Goal: Check status: Check status

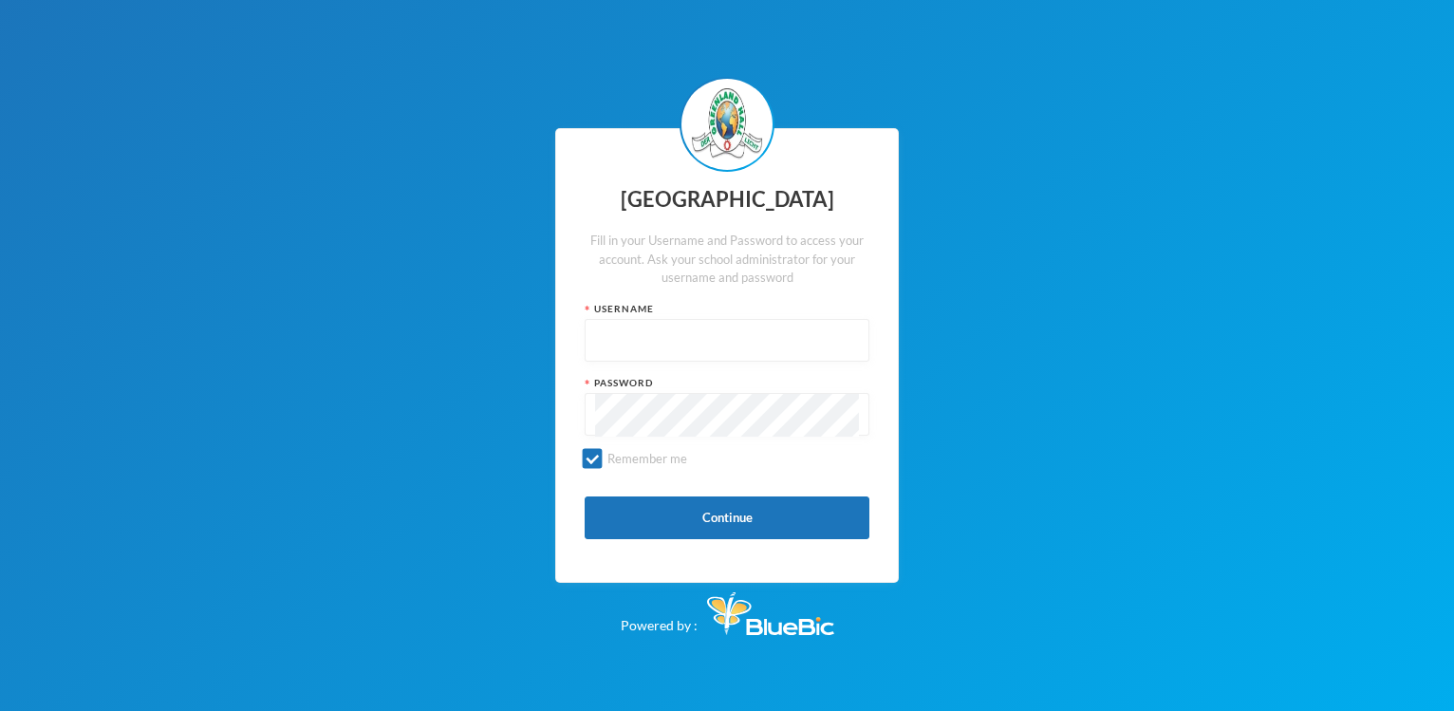
click at [770, 274] on div "Fill in your Username and Password to access your account. Ask your school admi…" at bounding box center [727, 260] width 285 height 56
click at [842, 263] on div "Fill in your Username and Password to access your account. Ask your school admi…" at bounding box center [727, 260] width 285 height 56
click at [855, 244] on div "Fill in your Username and Password to access your account. Ask your school admi…" at bounding box center [727, 260] width 285 height 56
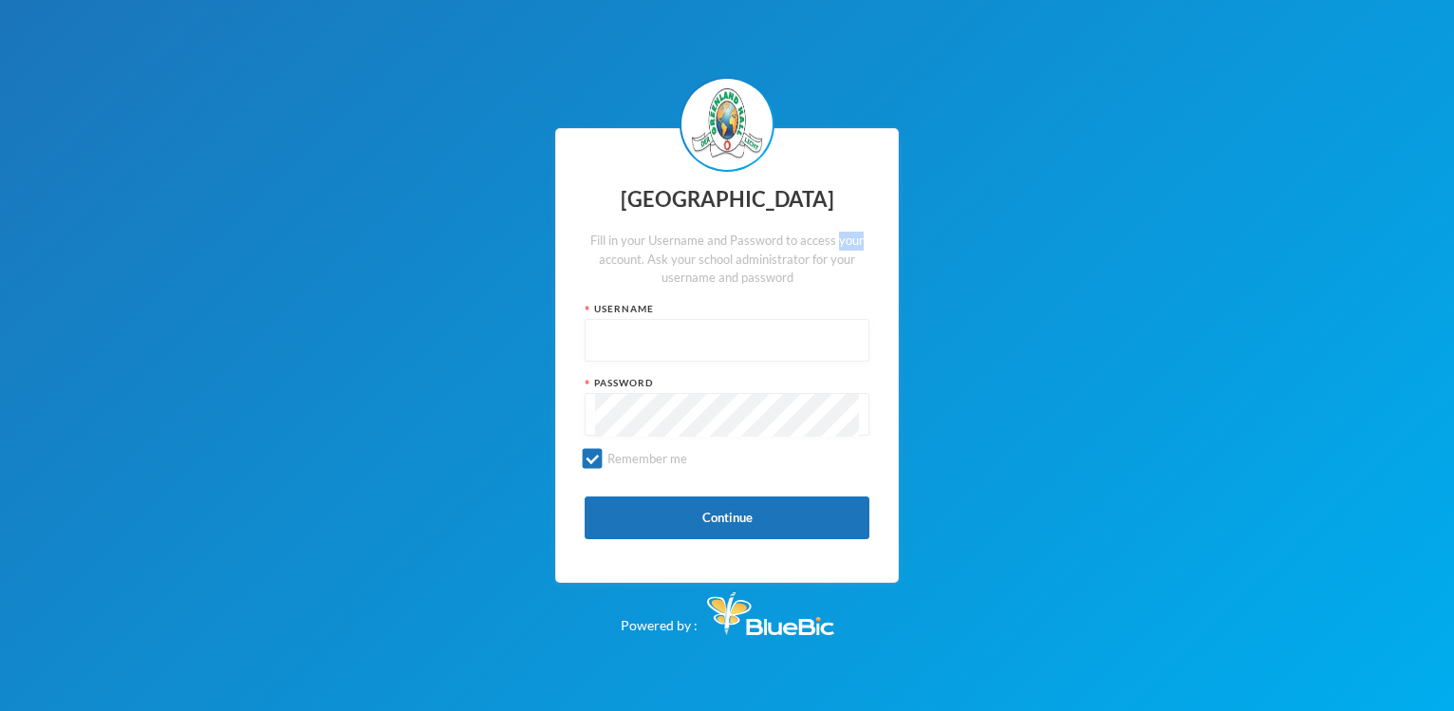
click at [855, 244] on div "Fill in your Username and Password to access your account. Ask your school admi…" at bounding box center [727, 260] width 285 height 56
click at [622, 345] on input "text" at bounding box center [727, 341] width 264 height 43
type input "p-j21-62"
click at [745, 516] on button "Continue" at bounding box center [727, 518] width 285 height 43
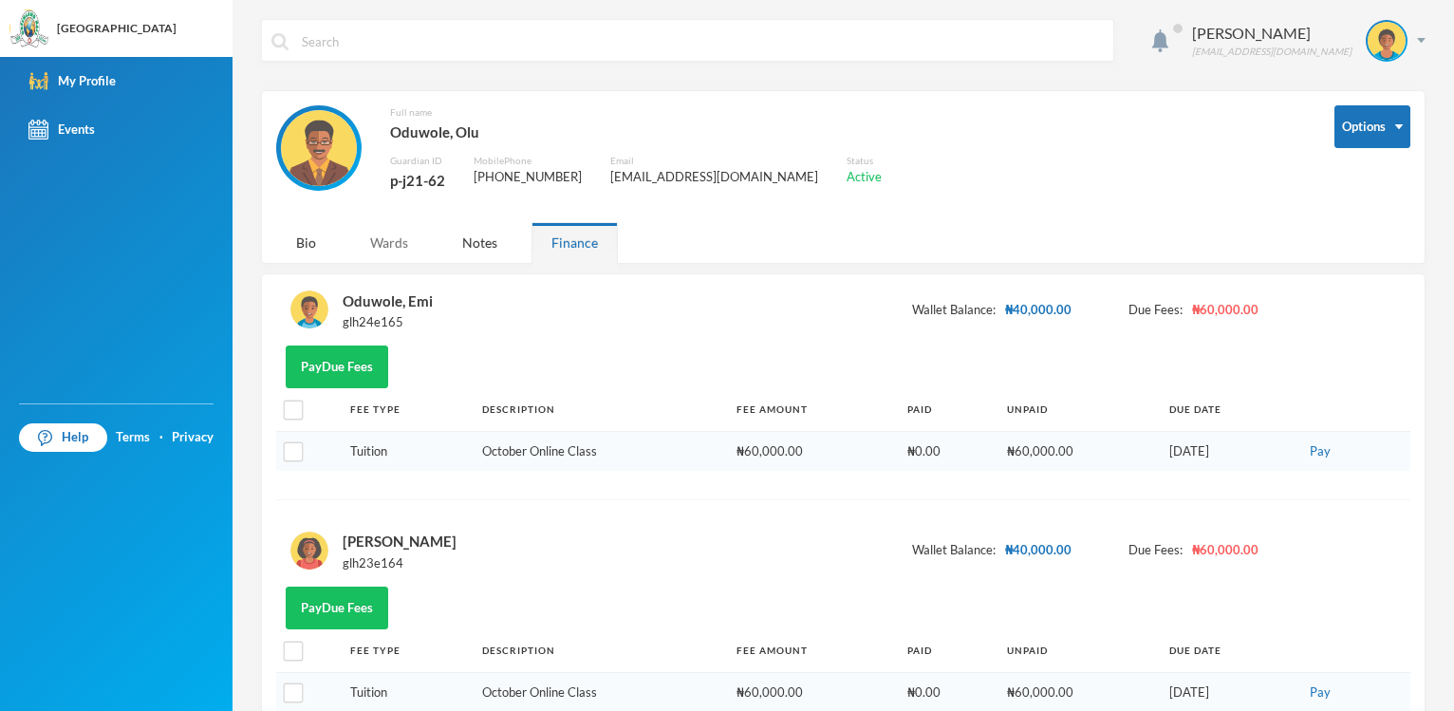
click at [397, 249] on div "Wards" at bounding box center [389, 242] width 78 height 41
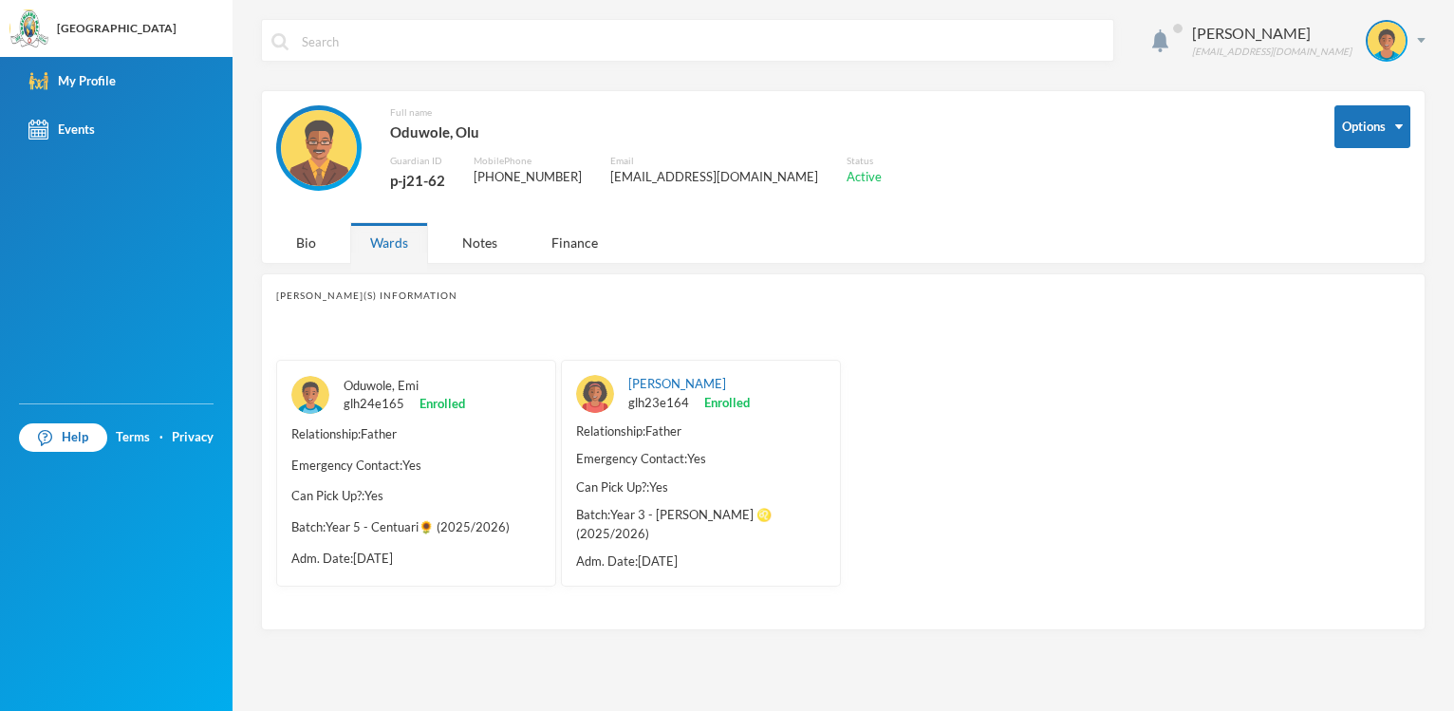
click at [374, 383] on link "Oduwole, Emi" at bounding box center [381, 385] width 75 height 15
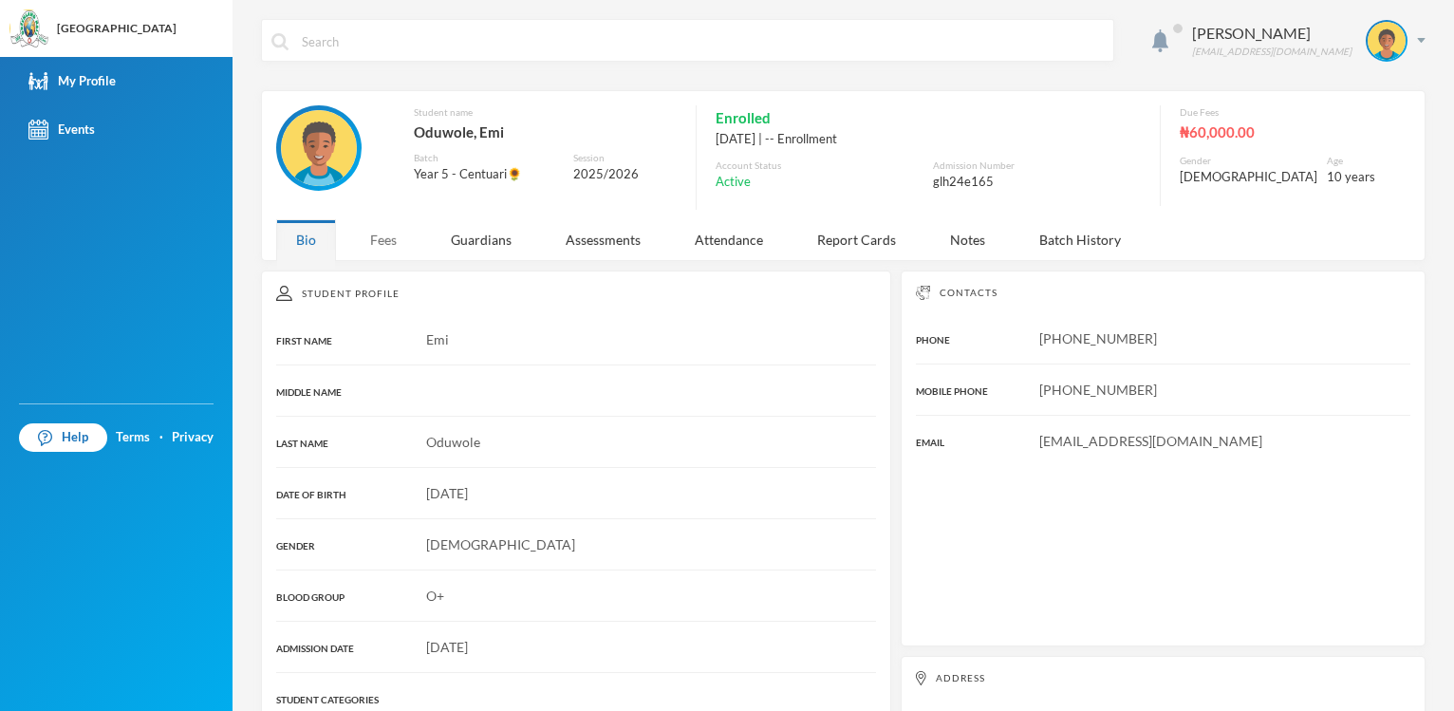
click at [384, 245] on div "Fees" at bounding box center [383, 239] width 66 height 41
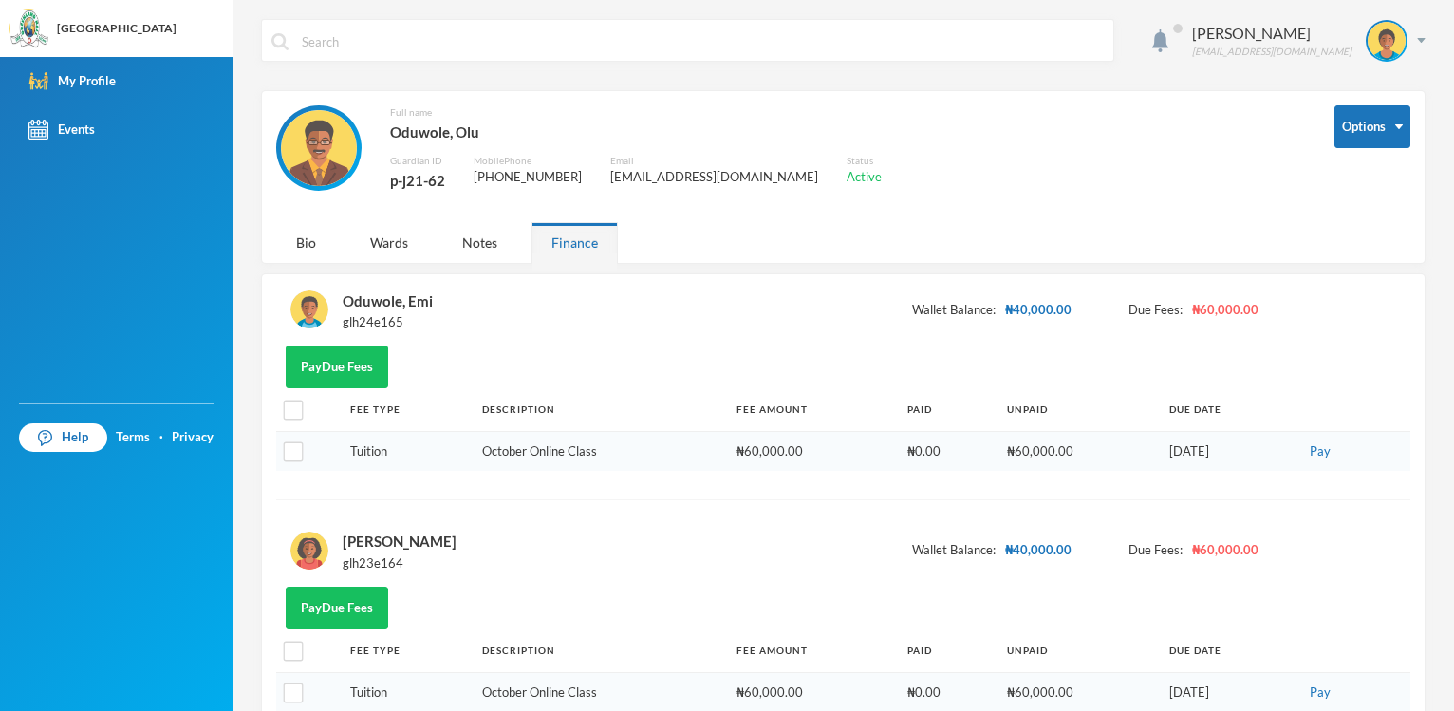
scroll to position [64, 0]
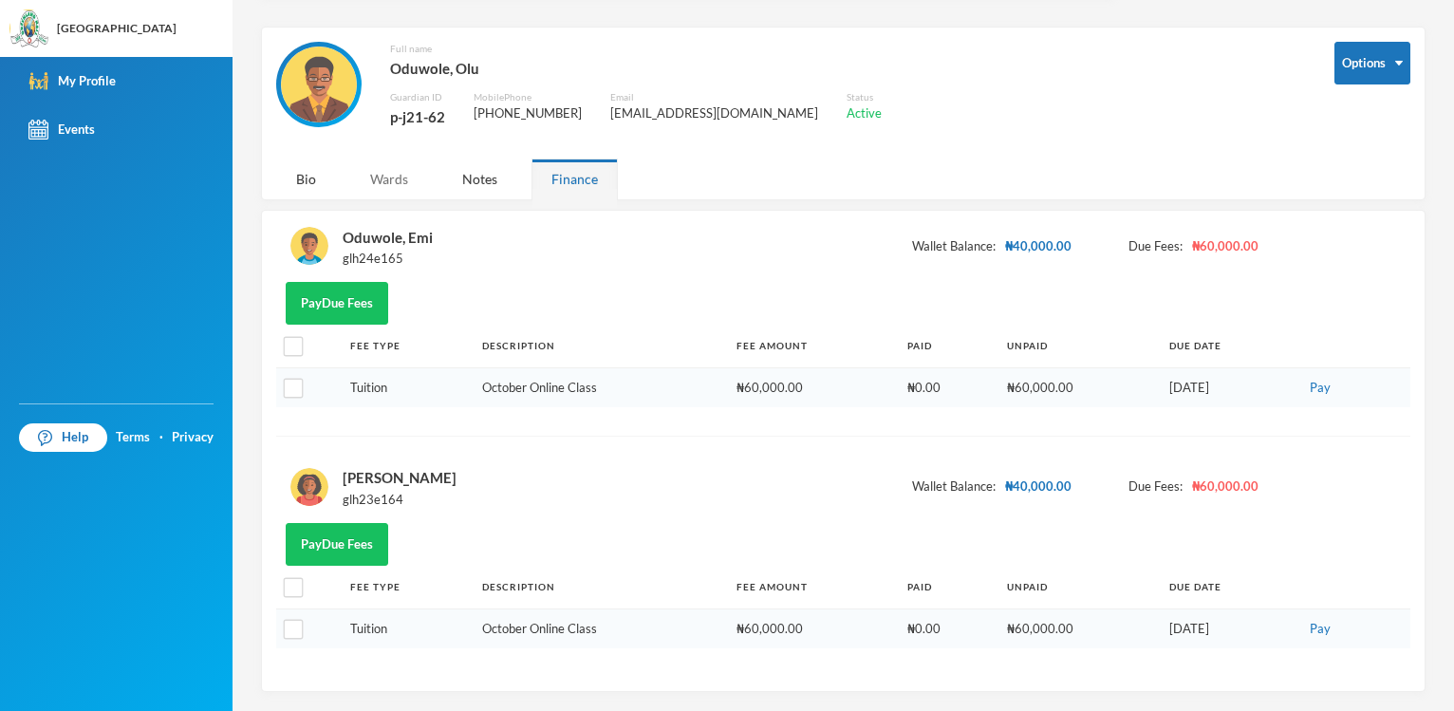
click at [394, 179] on div "Wards" at bounding box center [389, 179] width 78 height 41
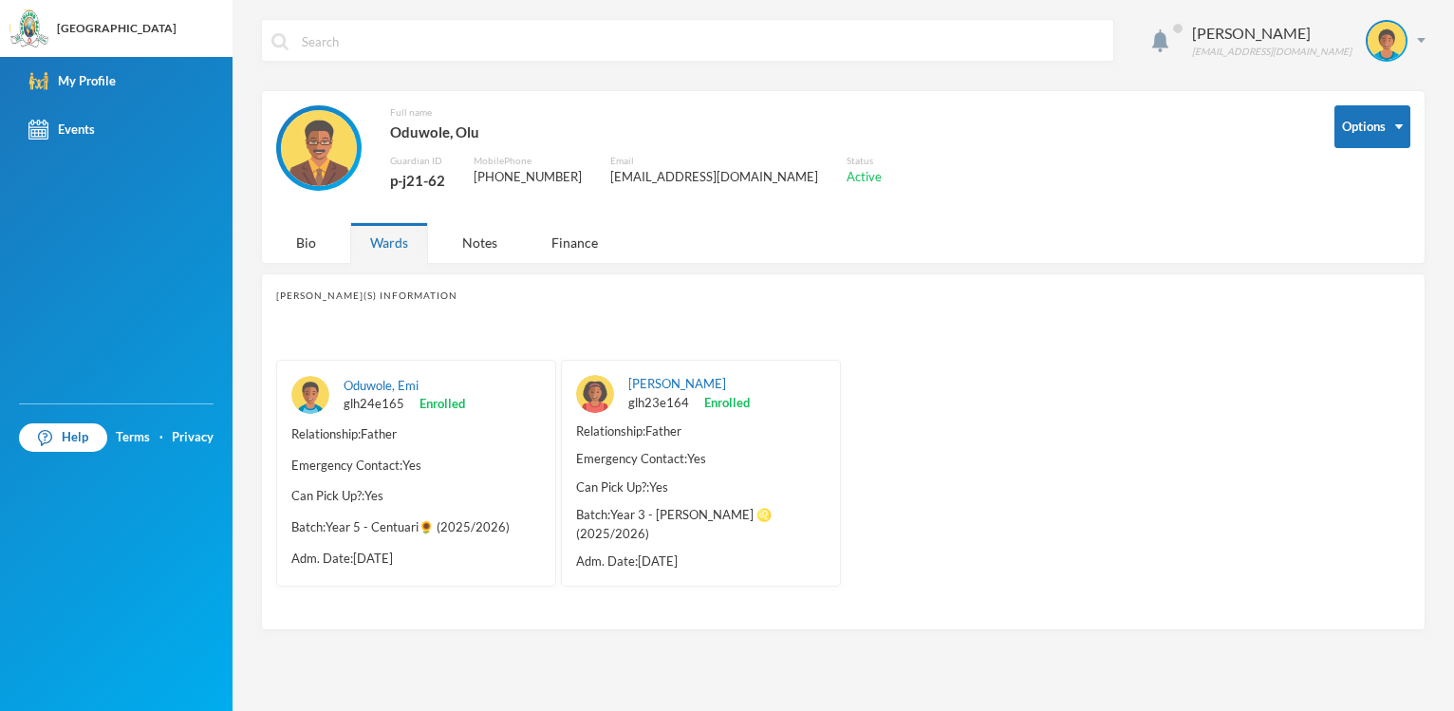
scroll to position [0, 0]
click at [668, 386] on link "[PERSON_NAME]" at bounding box center [677, 383] width 98 height 15
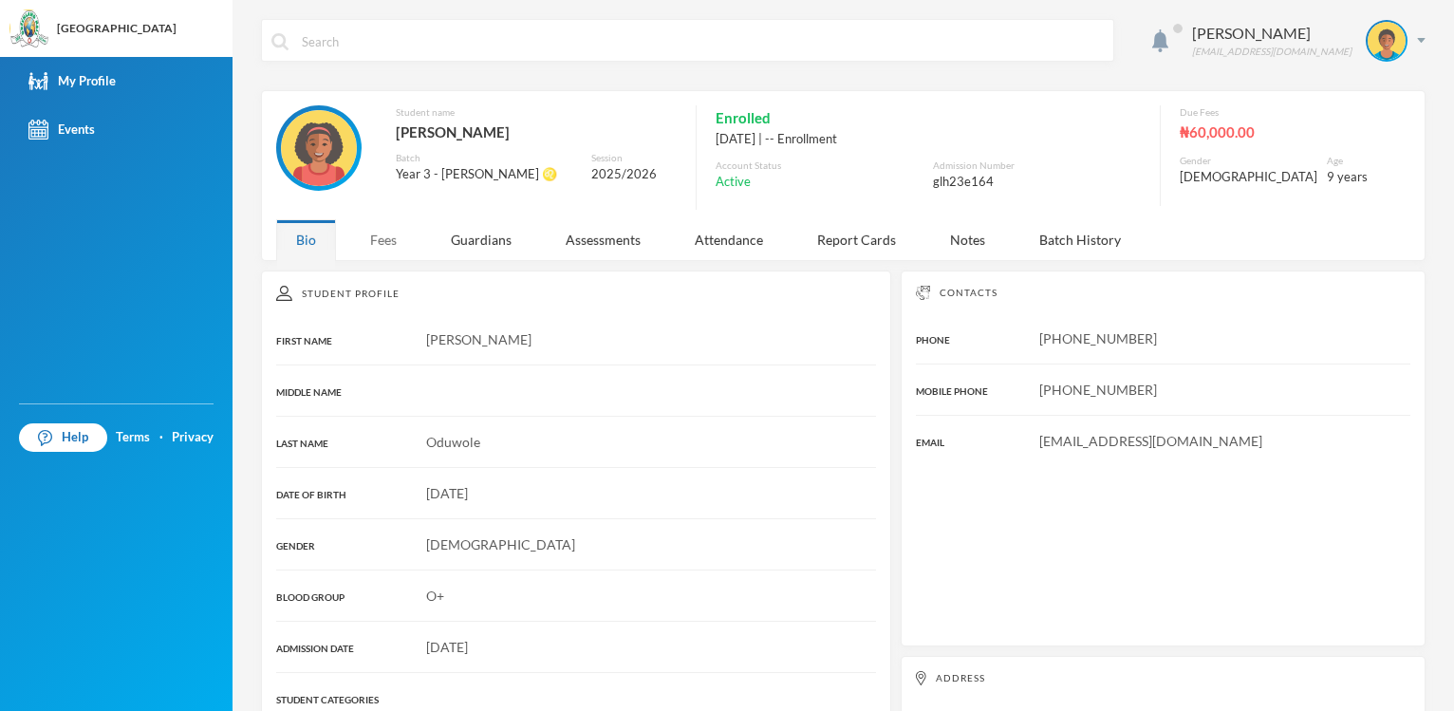
click at [384, 247] on div "Fees" at bounding box center [383, 239] width 66 height 41
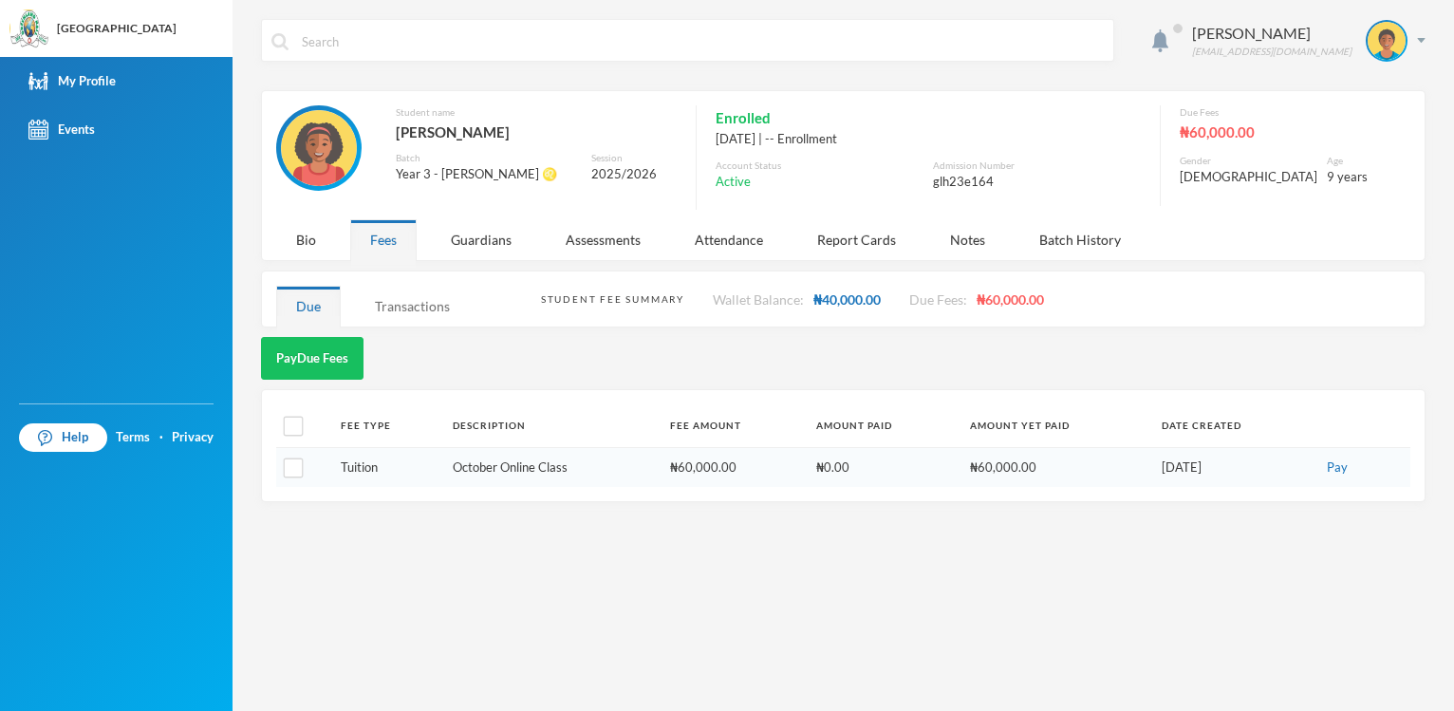
click at [417, 305] on div "Transactions" at bounding box center [412, 306] width 115 height 41
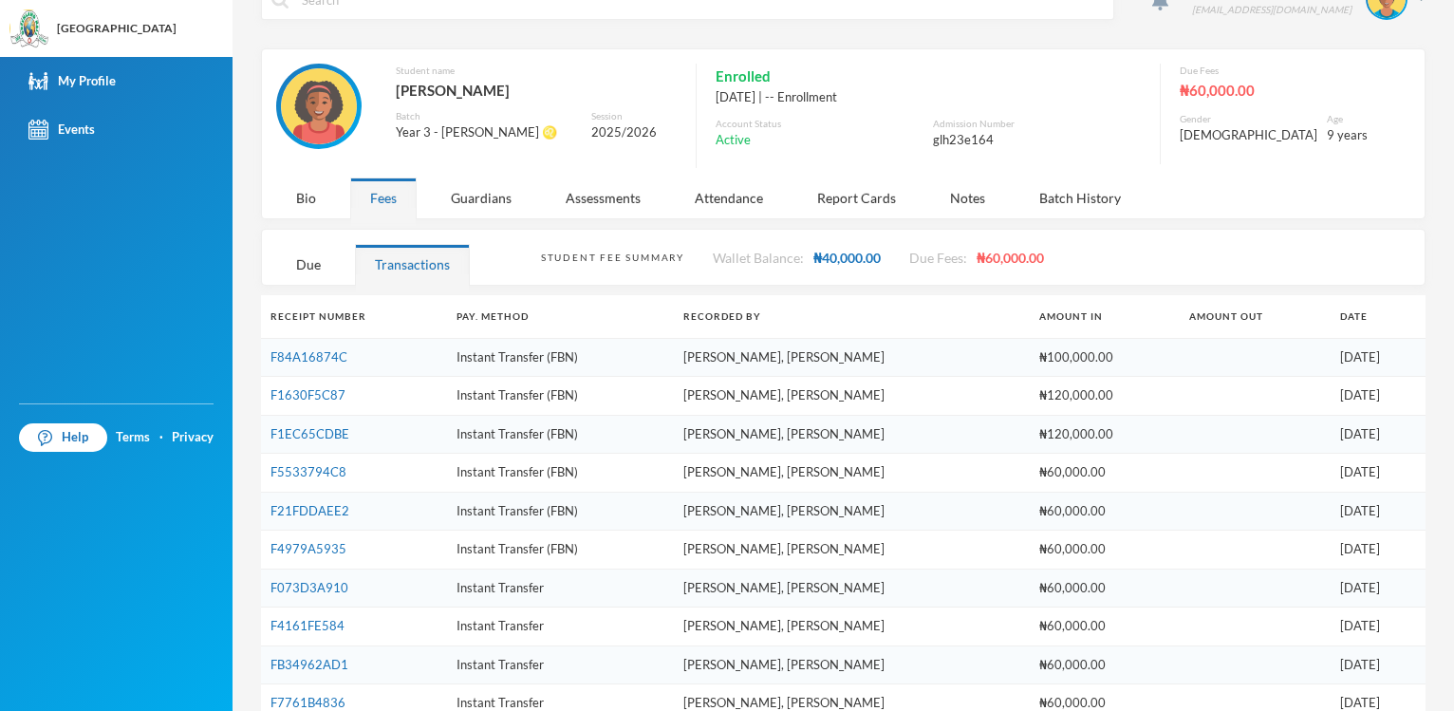
scroll to position [41, 0]
click at [310, 201] on div "Bio" at bounding box center [306, 198] width 60 height 41
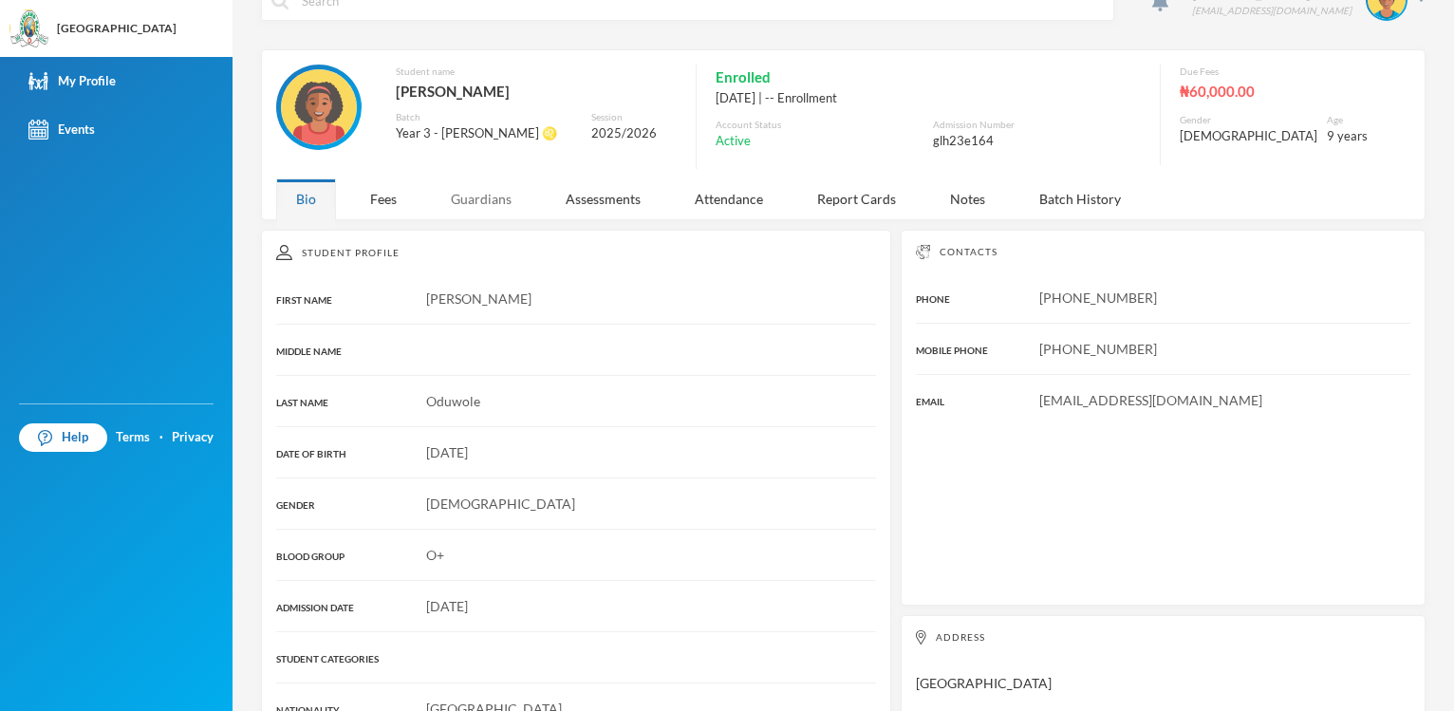
scroll to position [0, 0]
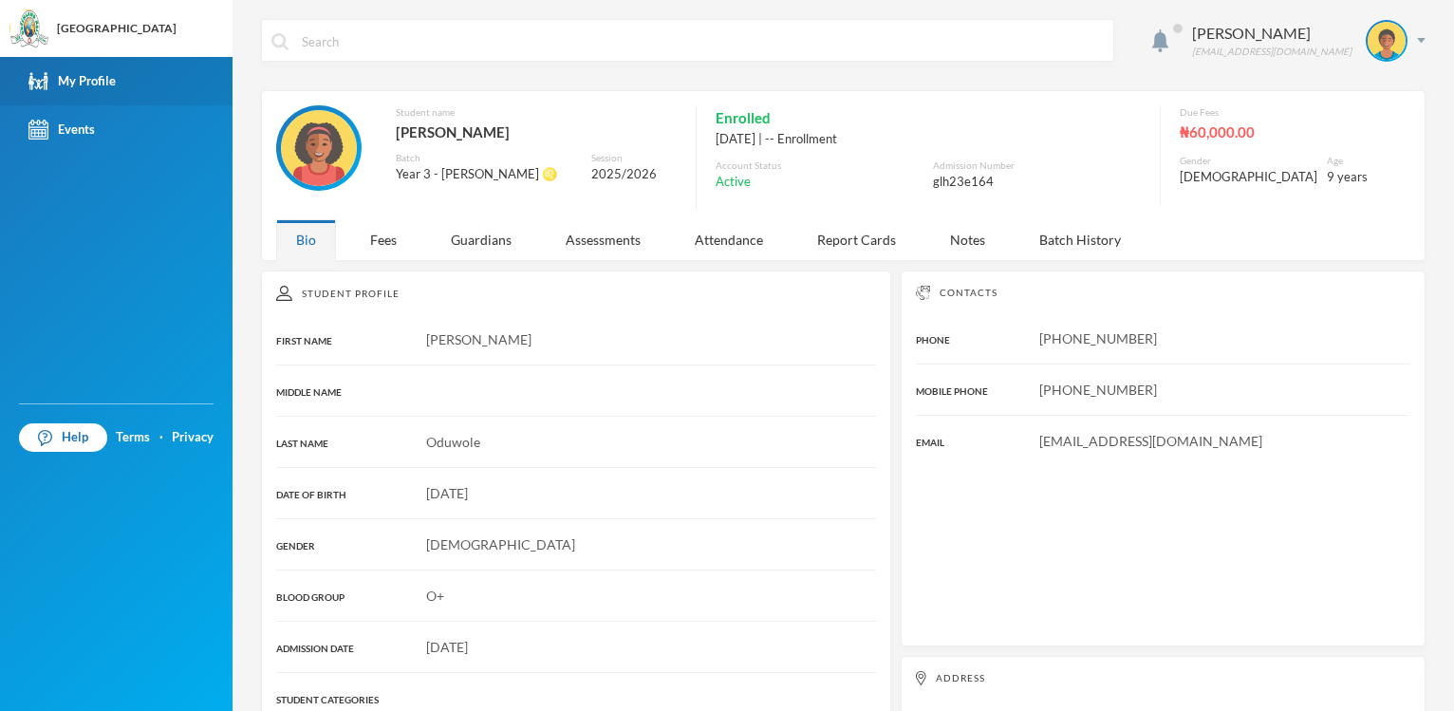
click at [91, 84] on div "My Profile" at bounding box center [71, 81] width 87 height 20
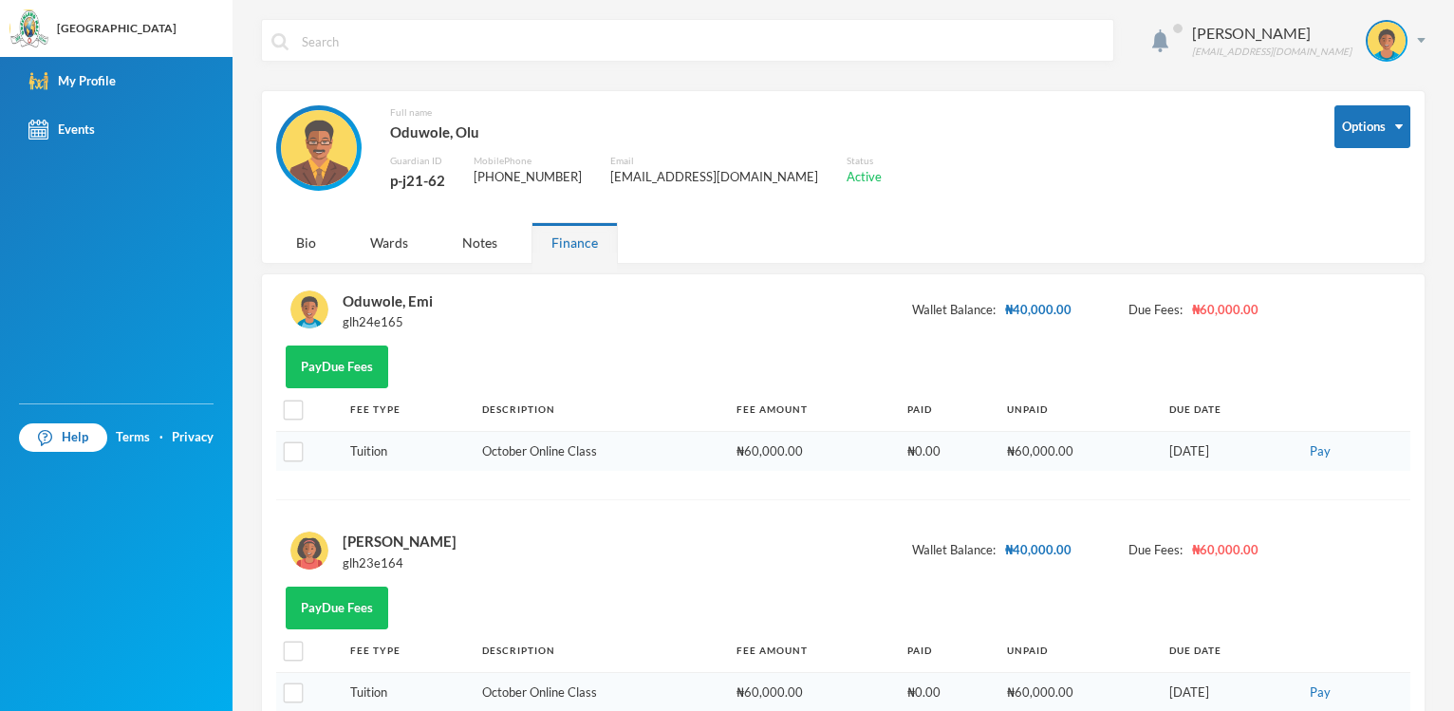
click at [1378, 209] on div "Options" at bounding box center [1373, 158] width 76 height 107
click at [1391, 127] on button "Options" at bounding box center [1373, 126] width 76 height 43
click at [1435, 272] on div "[PERSON_NAME] [EMAIL_ADDRESS][DOMAIN_NAME] Options Full name [PERSON_NAME] Guar…" at bounding box center [844, 355] width 1222 height 711
click at [1436, 264] on div "[PERSON_NAME] [EMAIL_ADDRESS][DOMAIN_NAME] Options Full name [PERSON_NAME] Guar…" at bounding box center [844, 355] width 1222 height 711
